Goal: Book appointment/travel/reservation

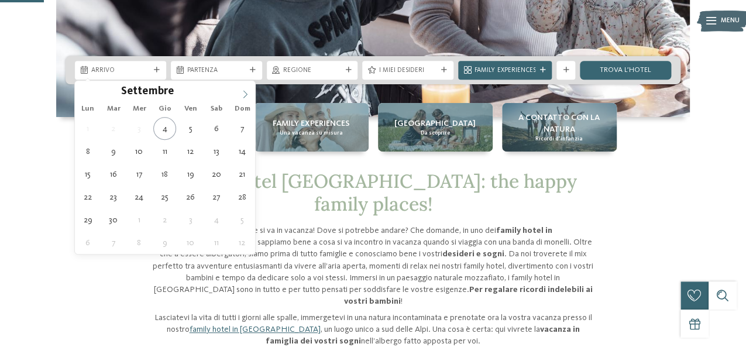
click at [241, 95] on icon at bounding box center [245, 94] width 8 height 8
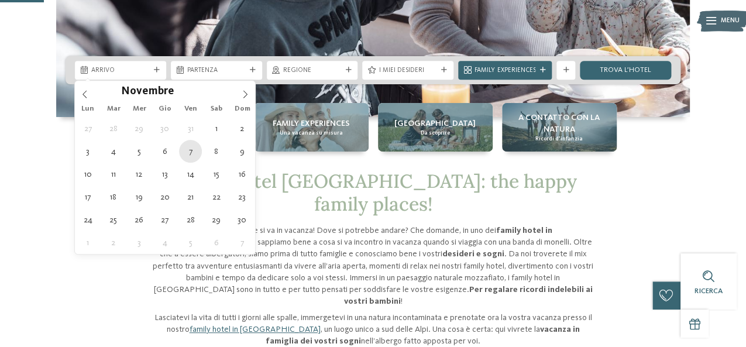
type div "[DATE]"
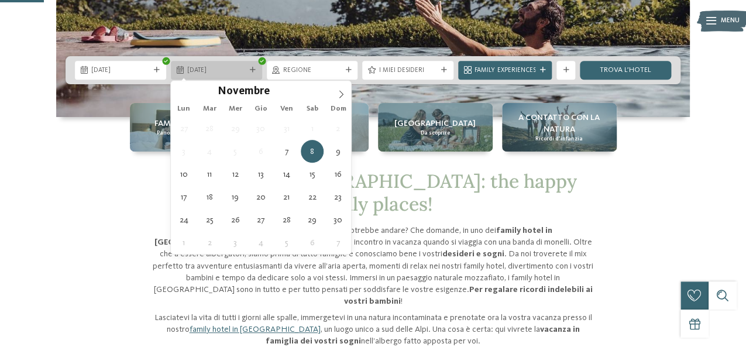
click at [259, 67] on div "[DATE]" at bounding box center [216, 70] width 91 height 19
type div "[DATE]"
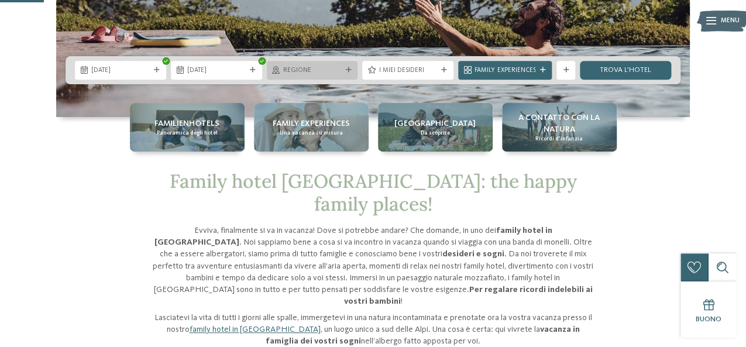
click at [321, 72] on span "Regione" at bounding box center [312, 70] width 59 height 9
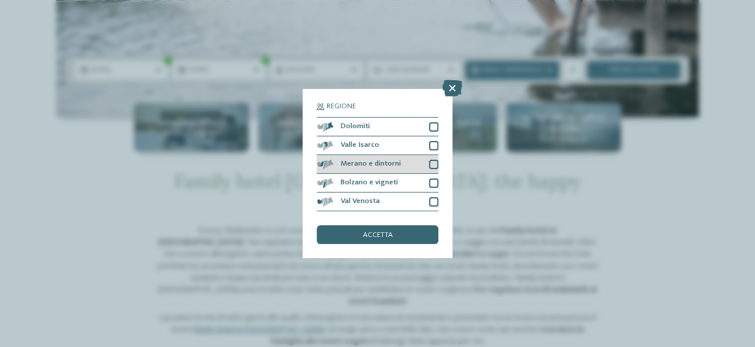
click at [429, 161] on div at bounding box center [433, 164] width 9 height 9
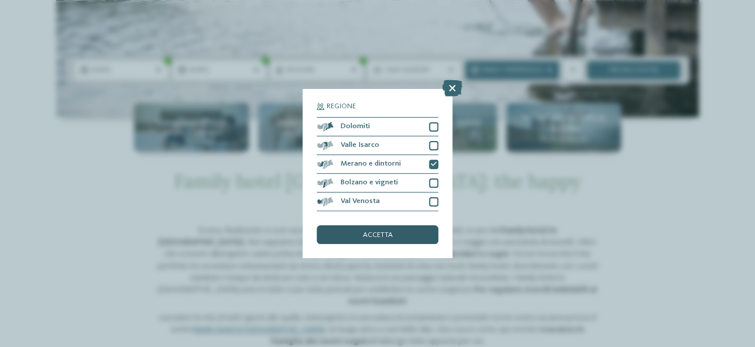
click at [405, 228] on div "accetta" at bounding box center [378, 234] width 122 height 19
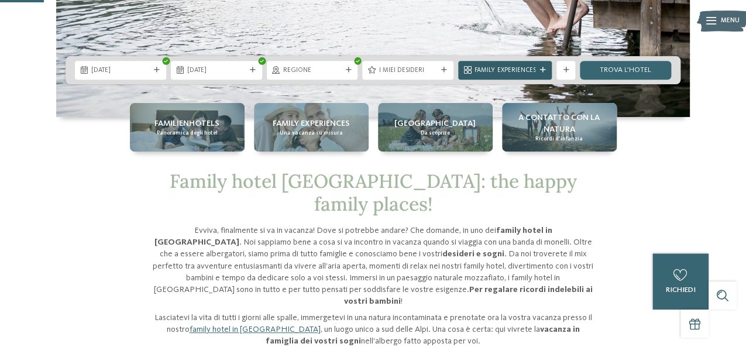
click at [501, 68] on span "Family Experiences" at bounding box center [505, 70] width 61 height 9
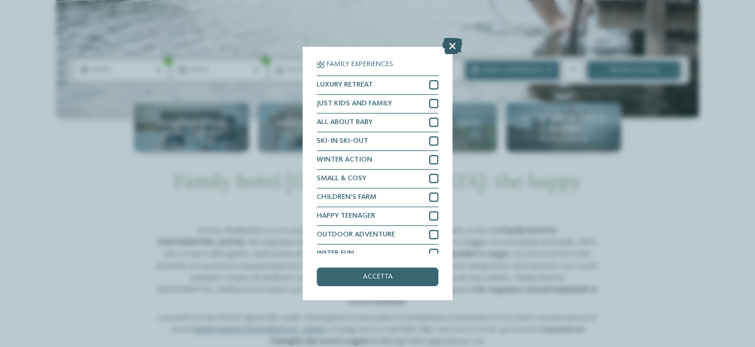
click at [453, 46] on icon at bounding box center [452, 46] width 20 height 16
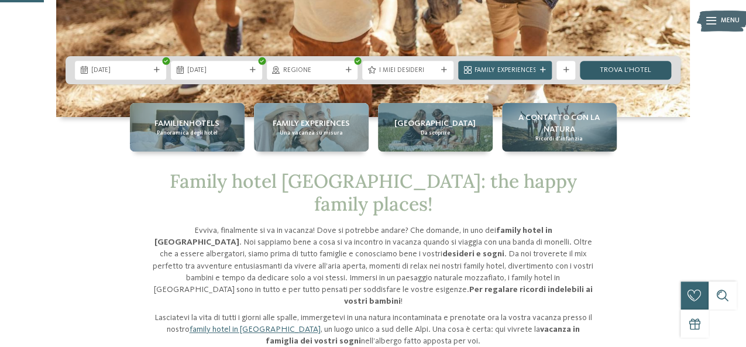
click at [648, 70] on link "trova l’hotel" at bounding box center [625, 70] width 91 height 19
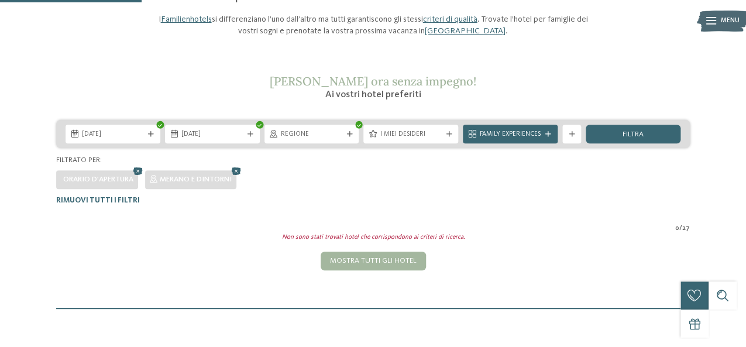
scroll to position [114, 0]
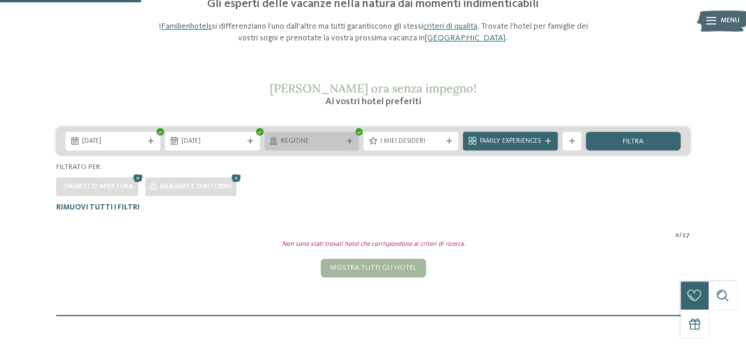
click at [313, 139] on span "Regione" at bounding box center [312, 141] width 62 height 9
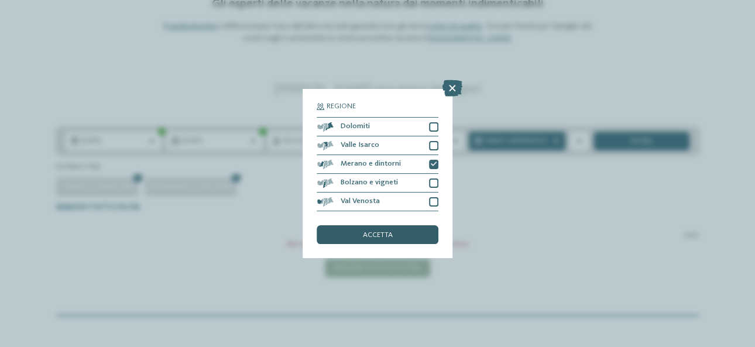
click at [383, 236] on span "accetta" at bounding box center [378, 236] width 30 height 8
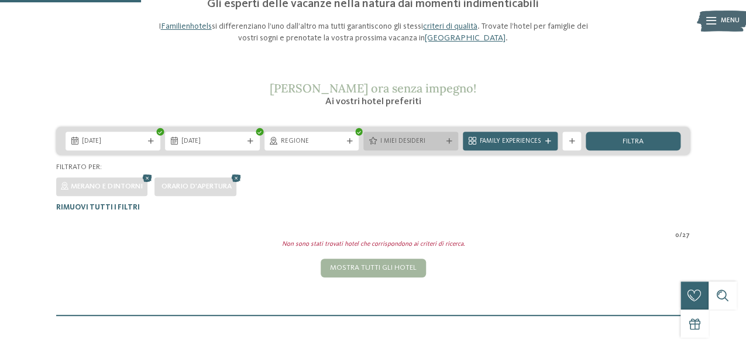
click at [413, 143] on span "I miei desideri" at bounding box center [411, 141] width 62 height 9
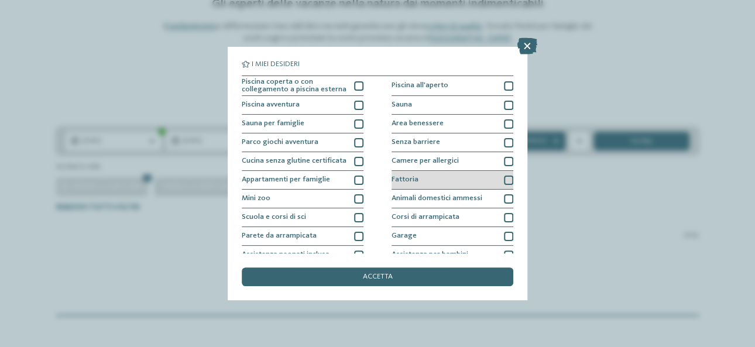
click at [504, 179] on div at bounding box center [508, 180] width 9 height 9
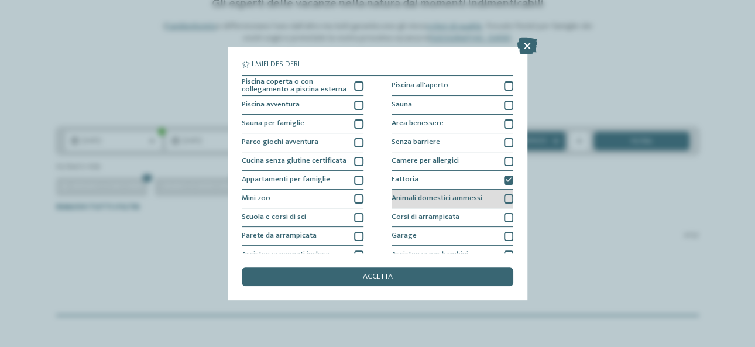
click at [504, 197] on div at bounding box center [508, 198] width 9 height 9
click at [506, 197] on icon at bounding box center [509, 199] width 6 height 6
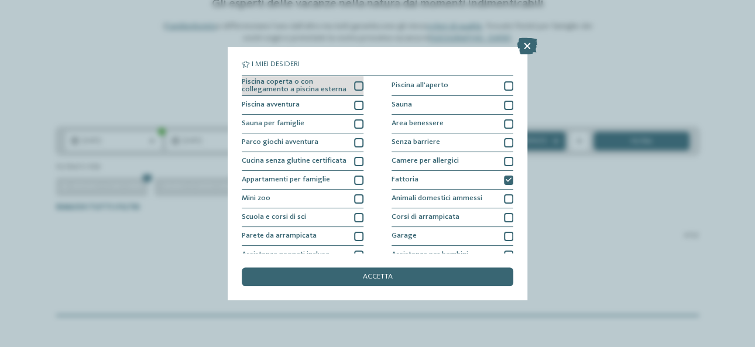
click at [349, 81] on div "Piscina coperta o con collegamento a piscina esterna" at bounding box center [303, 86] width 122 height 20
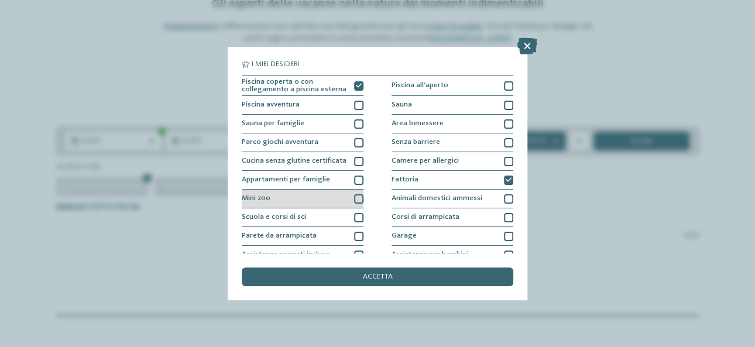
click at [354, 198] on div at bounding box center [358, 198] width 9 height 9
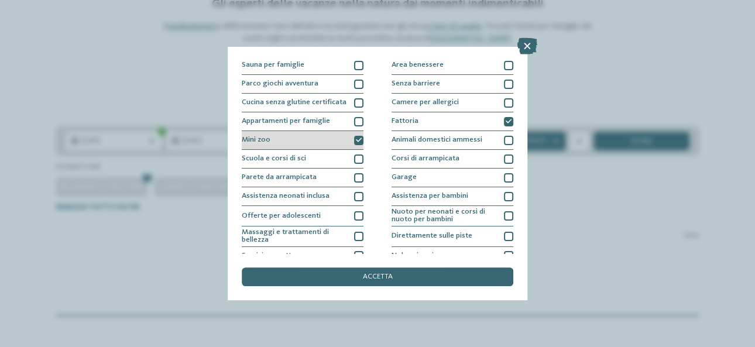
scroll to position [117, 0]
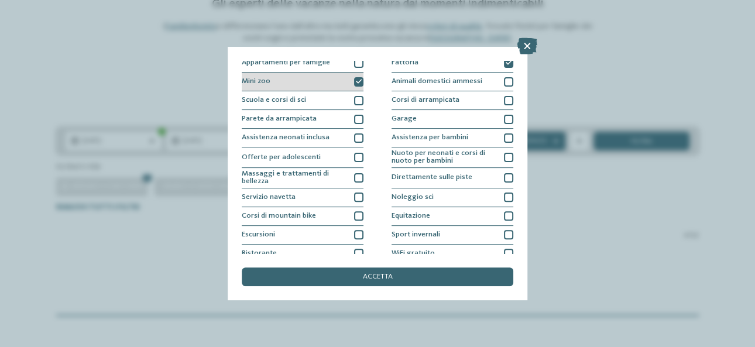
click at [354, 198] on div at bounding box center [358, 197] width 9 height 9
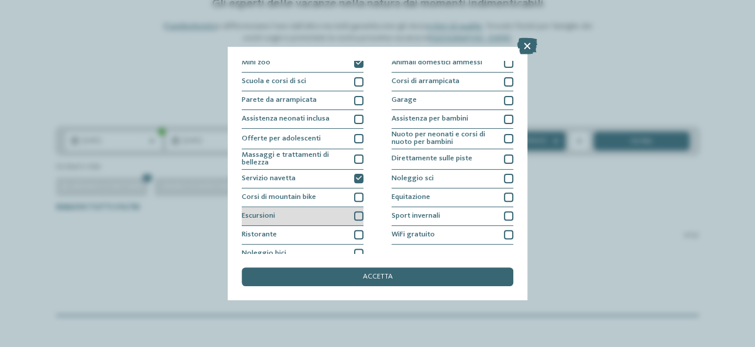
scroll to position [145, 0]
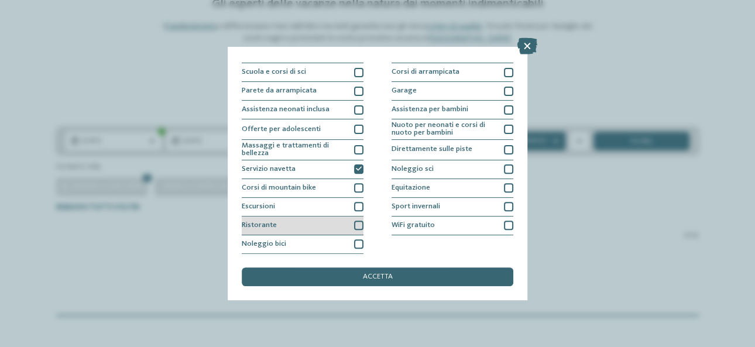
click at [355, 224] on div at bounding box center [358, 225] width 9 height 9
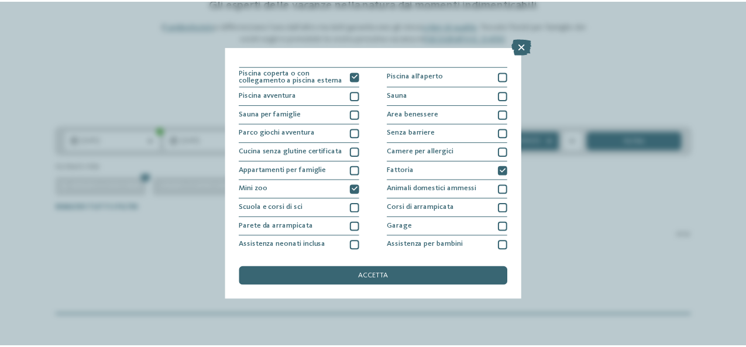
scroll to position [0, 0]
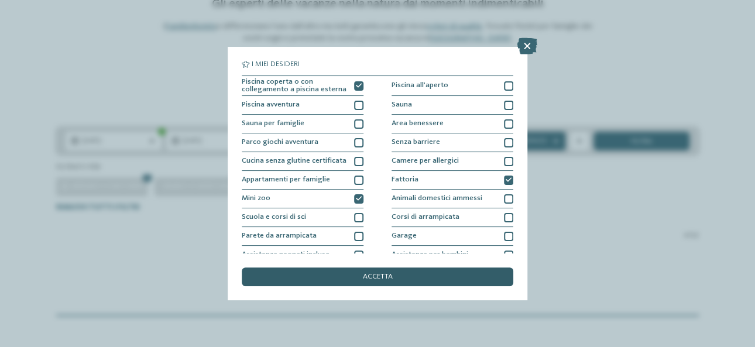
click at [365, 279] on span "accetta" at bounding box center [378, 277] width 30 height 8
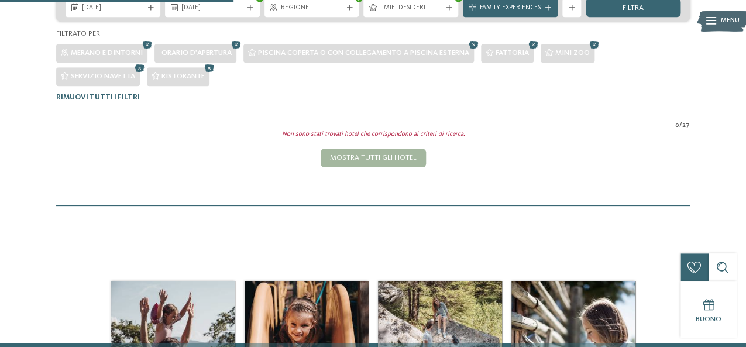
scroll to position [195, 0]
